Goal: Task Accomplishment & Management: Manage account settings

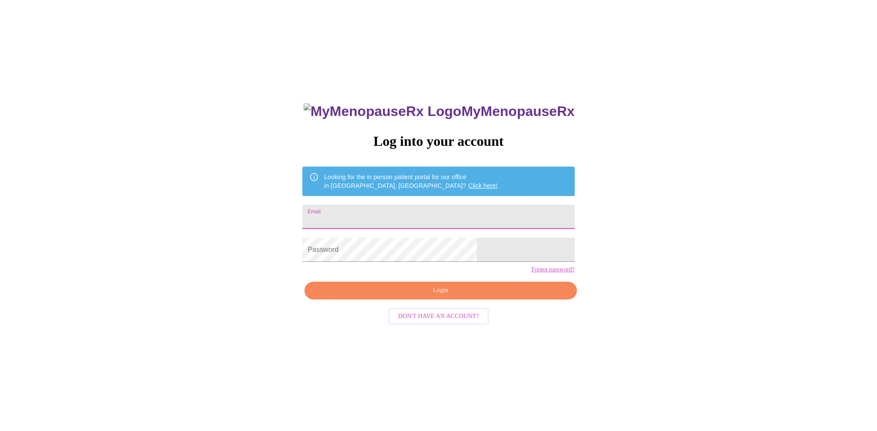
click at [393, 213] on input "Email" at bounding box center [438, 217] width 272 height 24
type input "[EMAIL_ADDRESS][DOMAIN_NAME]"
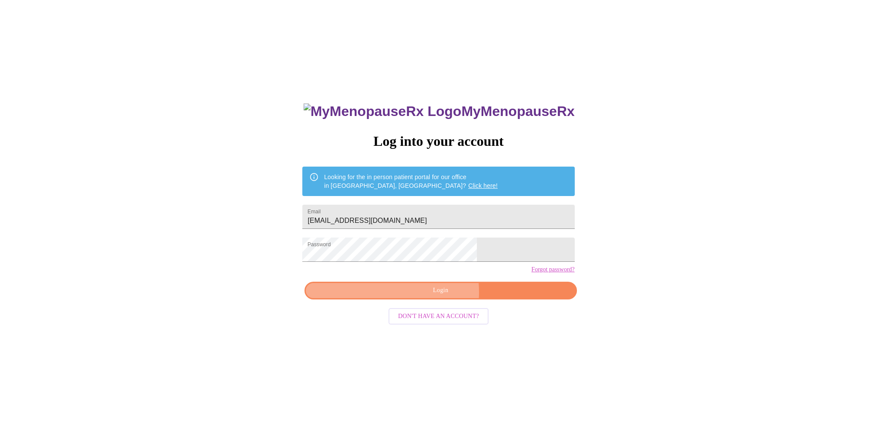
click at [412, 296] on span "Login" at bounding box center [440, 290] width 252 height 11
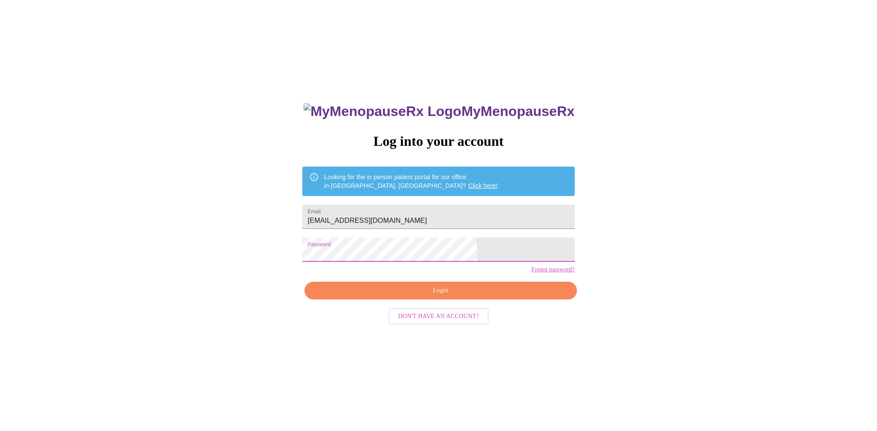
click at [433, 296] on span "Login" at bounding box center [440, 290] width 252 height 11
click at [337, 260] on div "MyMenopauseRx Log into your account Looking for the in person patient portal fo…" at bounding box center [438, 261] width 870 height 517
click at [376, 296] on span "Login" at bounding box center [440, 290] width 252 height 11
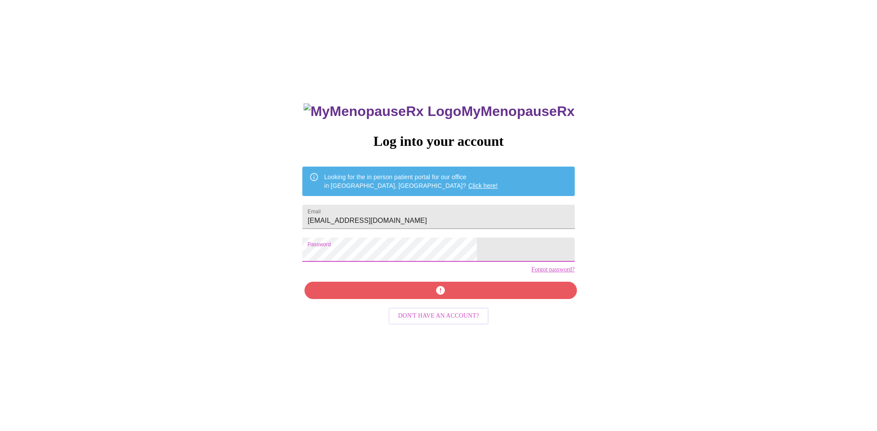
click at [333, 260] on div "MyMenopauseRx Log into your account Looking for the in person patient portal fo…" at bounding box center [438, 261] width 870 height 517
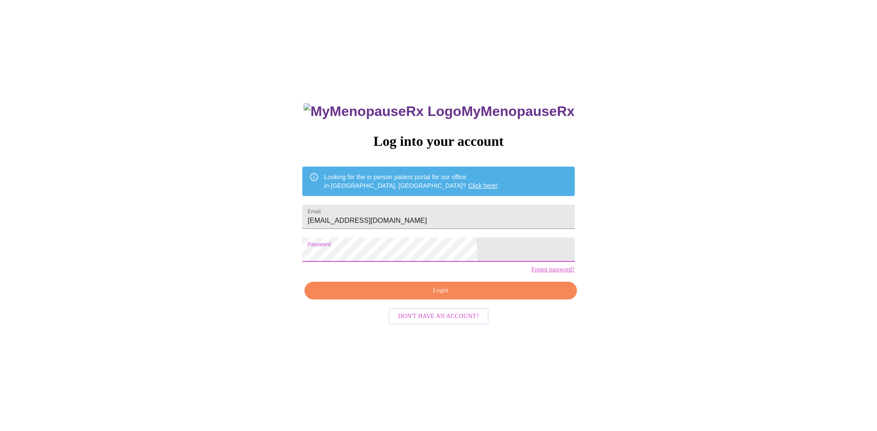
click at [387, 296] on span "Login" at bounding box center [440, 290] width 252 height 11
click at [263, 169] on div "MyMenopauseRx Log into your account Looking for the in person patient portal fo…" at bounding box center [438, 261] width 870 height 517
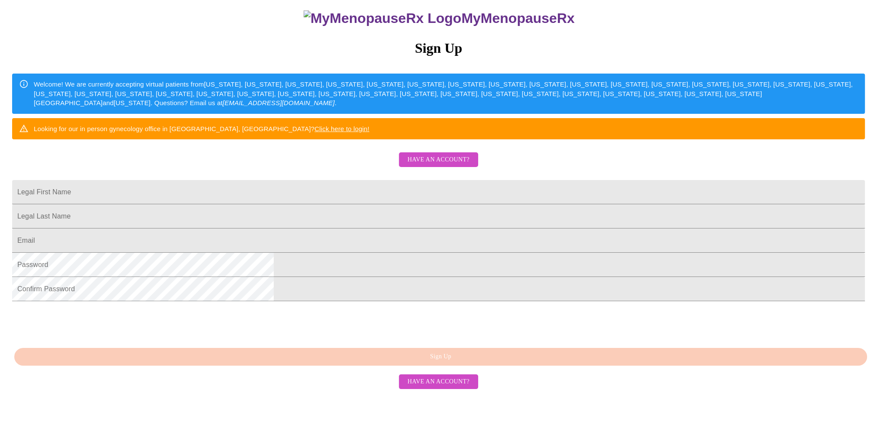
scroll to position [131, 0]
click at [454, 388] on span "Have an account?" at bounding box center [438, 382] width 62 height 11
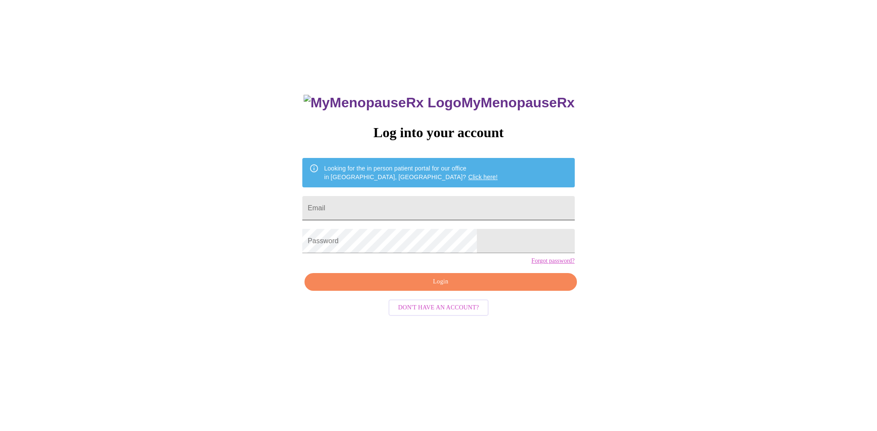
click at [390, 207] on input "Email" at bounding box center [438, 208] width 272 height 24
type input "[EMAIL_ADDRESS][DOMAIN_NAME]"
click at [334, 254] on div "MyMenopauseRx Log into your account Looking for the in person patient portal fo…" at bounding box center [438, 253] width 870 height 517
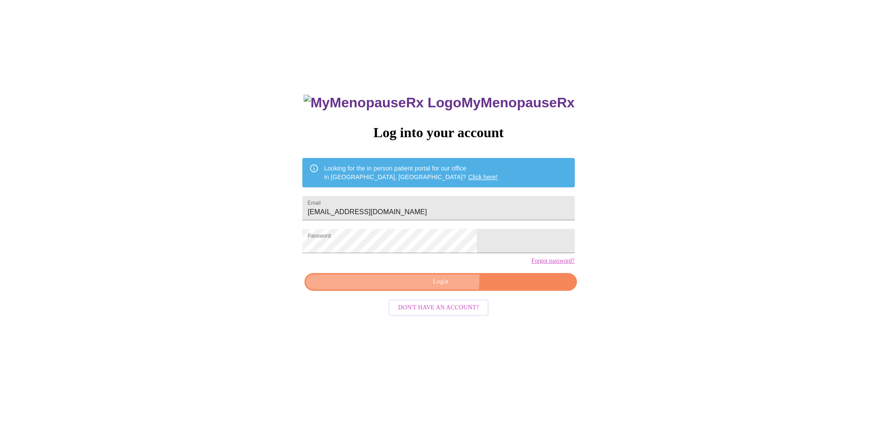
click at [422, 288] on span "Login" at bounding box center [440, 282] width 252 height 11
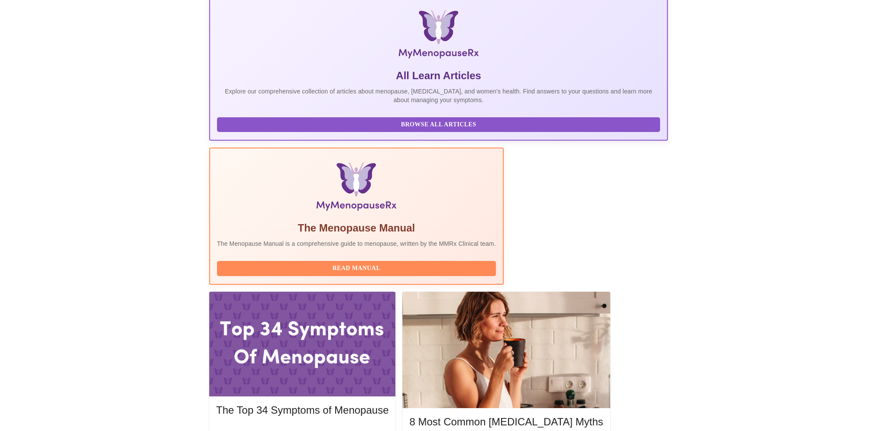
scroll to position [260, 0]
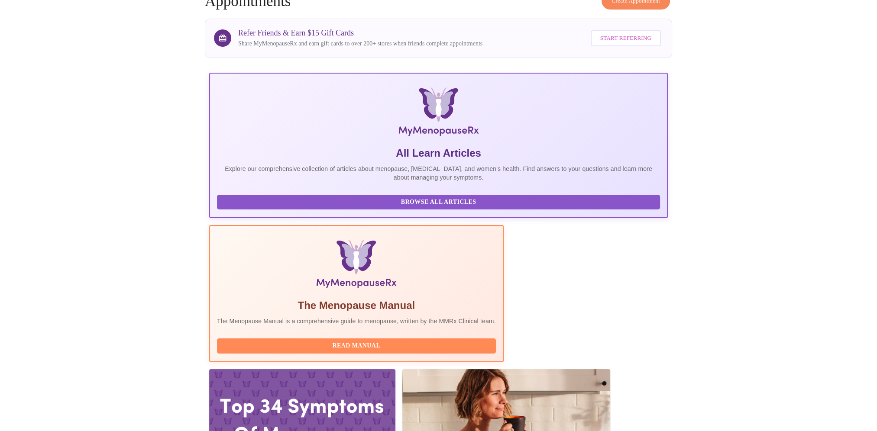
scroll to position [87, 0]
